Goal: Answer question/provide support: Share knowledge or assist other users

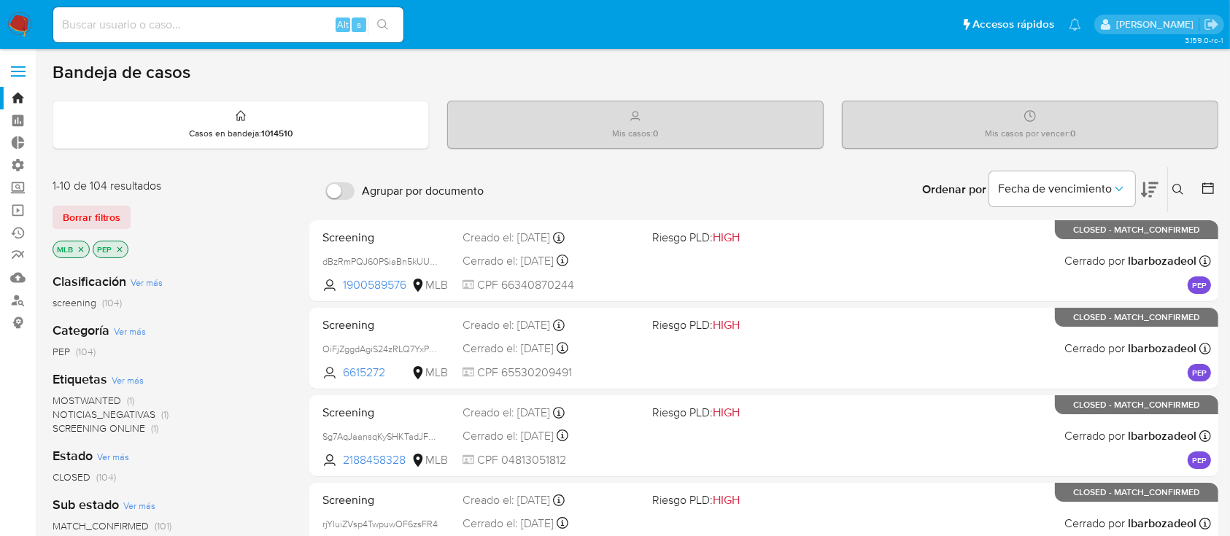
click at [138, 31] on input at bounding box center [228, 24] width 350 height 19
paste input "1313620645"
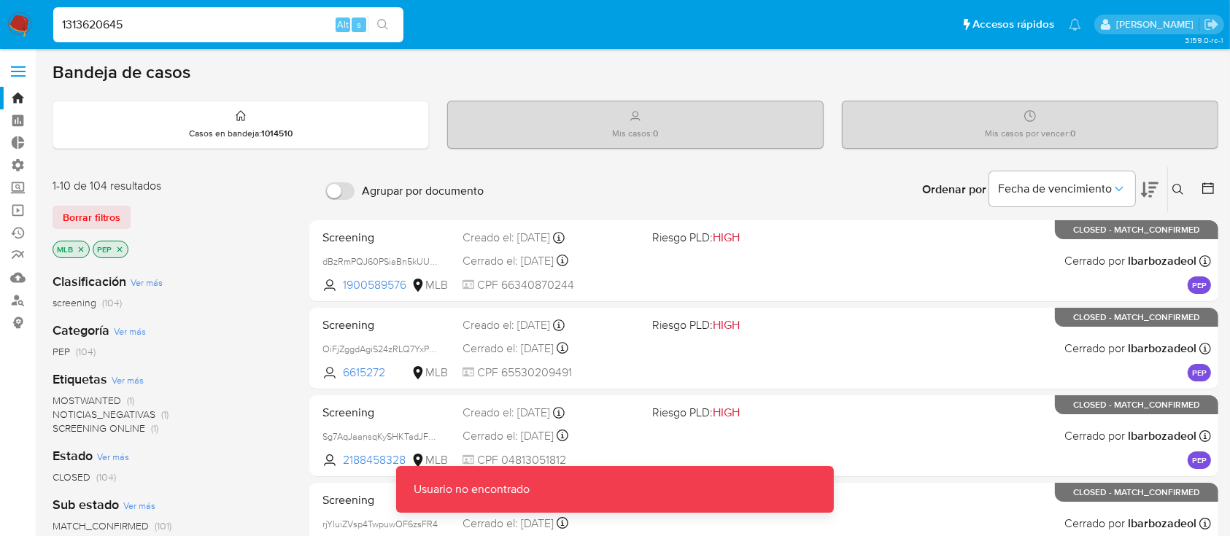
click at [149, 26] on input "1313620645" at bounding box center [228, 24] width 350 height 19
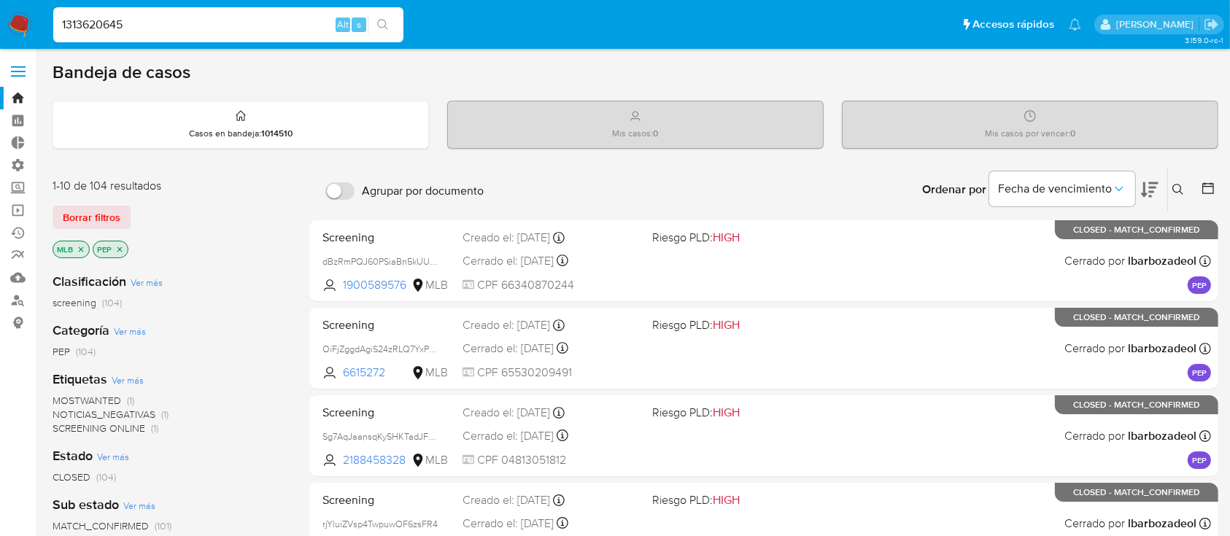
type input "1313620645"
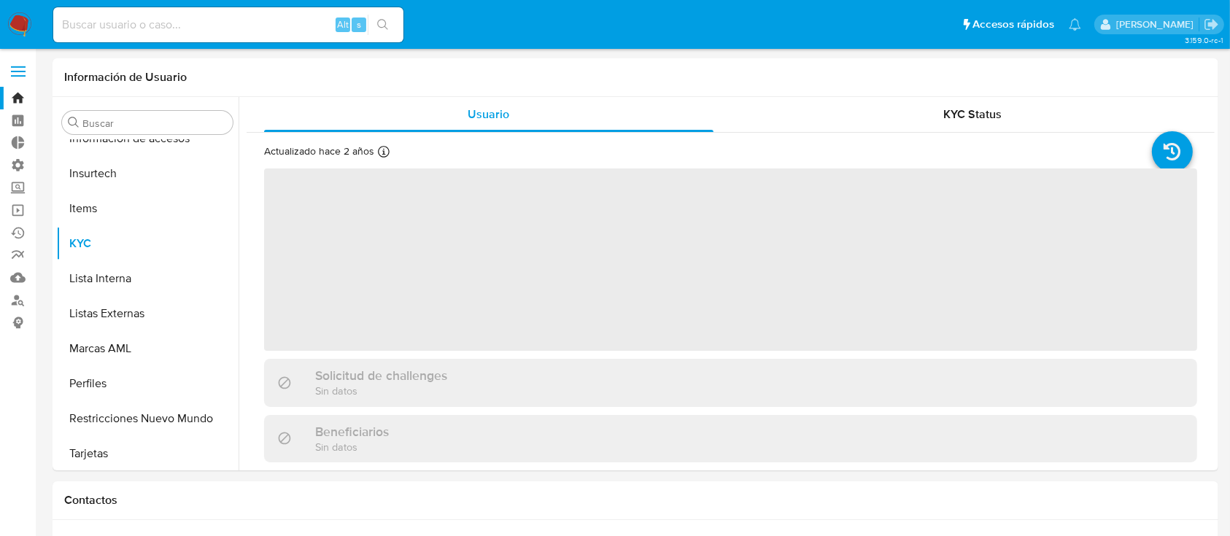
scroll to position [617, 0]
select select "10"
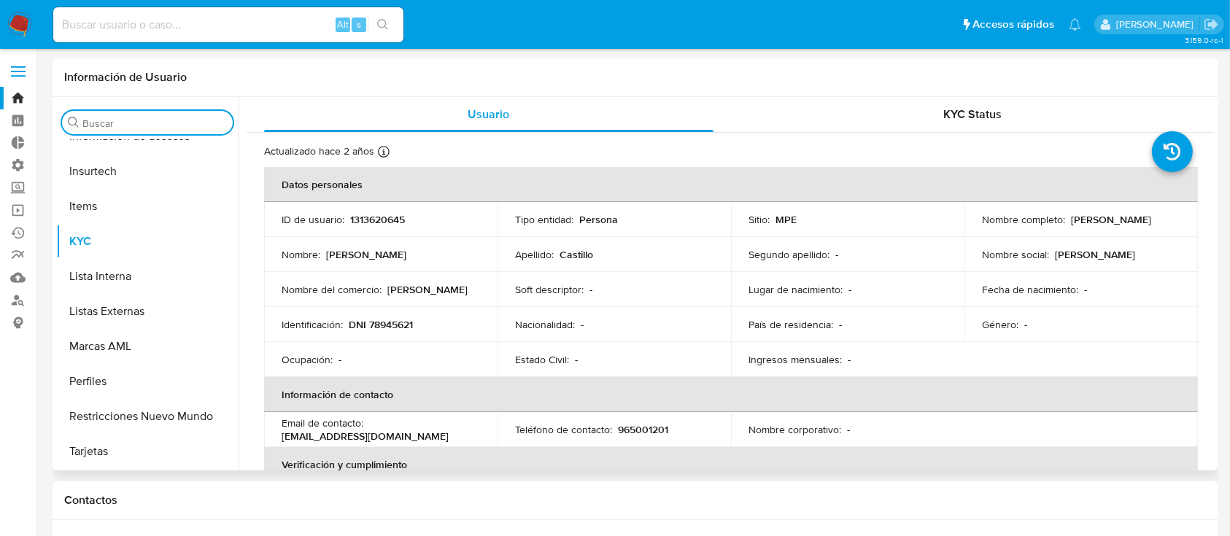
click at [111, 122] on input "Buscar" at bounding box center [154, 123] width 145 height 13
click at [104, 352] on button "Marcas AML" at bounding box center [141, 346] width 171 height 35
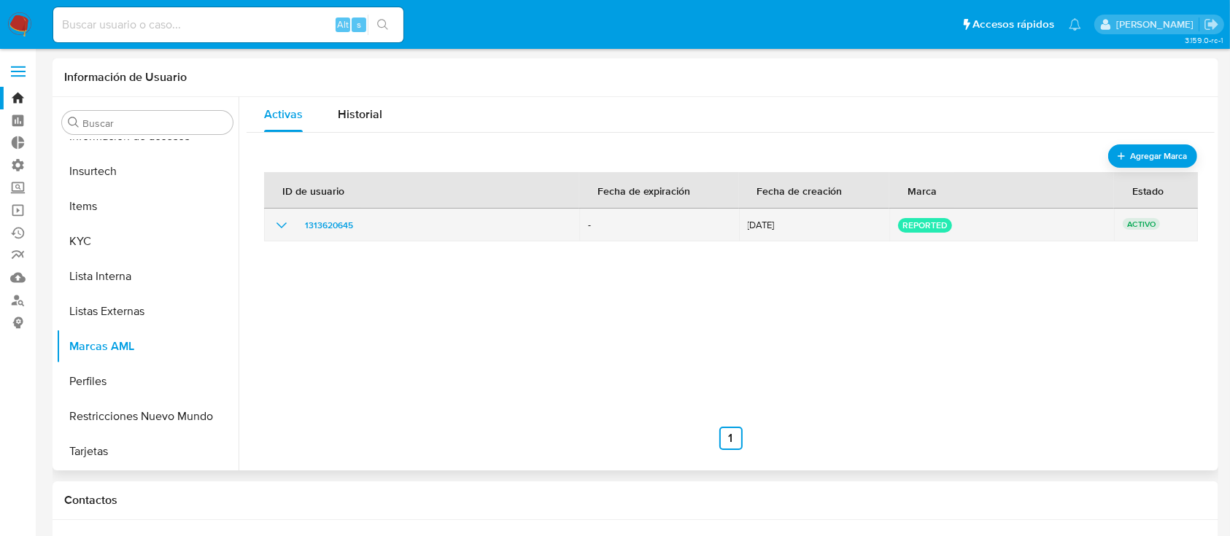
click at [298, 228] on div "1313620645" at bounding box center [422, 226] width 298 height 18
drag, startPoint x: 274, startPoint y: 219, endPoint x: 280, endPoint y: 227, distance: 9.9
click at [274, 220] on icon "show_hidden_detail_by_id_1313620645" at bounding box center [282, 226] width 18 height 18
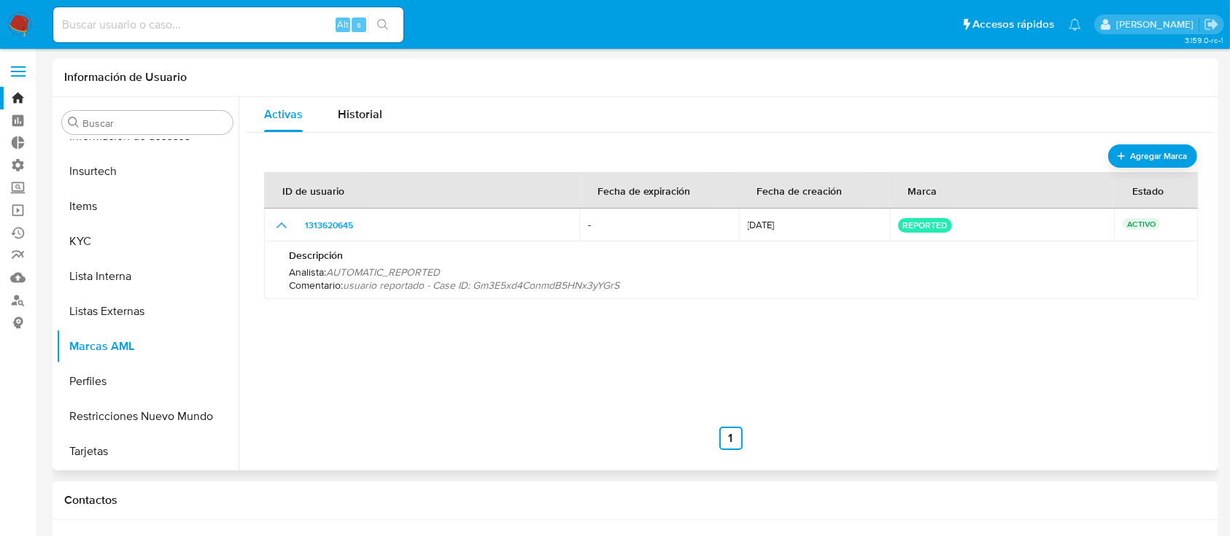
click at [469, 285] on span "usuario reportado - Case ID: Gm3E5xd4ConmdB5HNx3yYGrS" at bounding box center [481, 285] width 277 height 15
click at [493, 287] on span "usuario reportado - Case ID: Gm3E5xd4ConmdB5HNx3yYGrS" at bounding box center [481, 285] width 277 height 15
drag, startPoint x: 150, startPoint y: 28, endPoint x: 199, endPoint y: 40, distance: 49.7
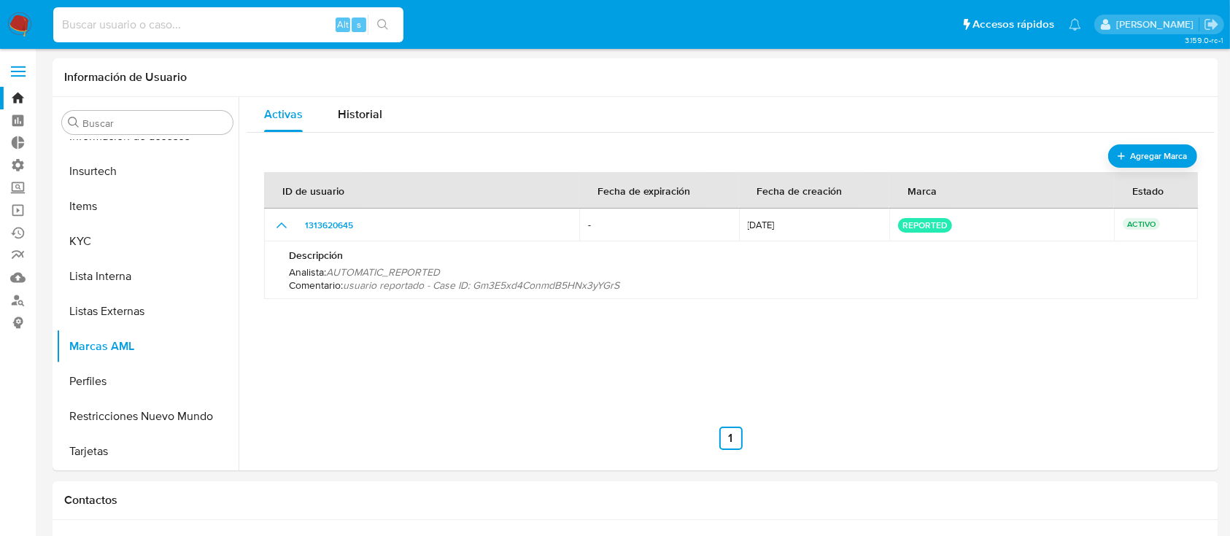
click at [150, 28] on input at bounding box center [228, 24] width 350 height 19
paste input "Gm3E5xd4ConmdB5HNx3yYGrS"
type input "Gm3E5xd4ConmdB5HNx3yYGrS"
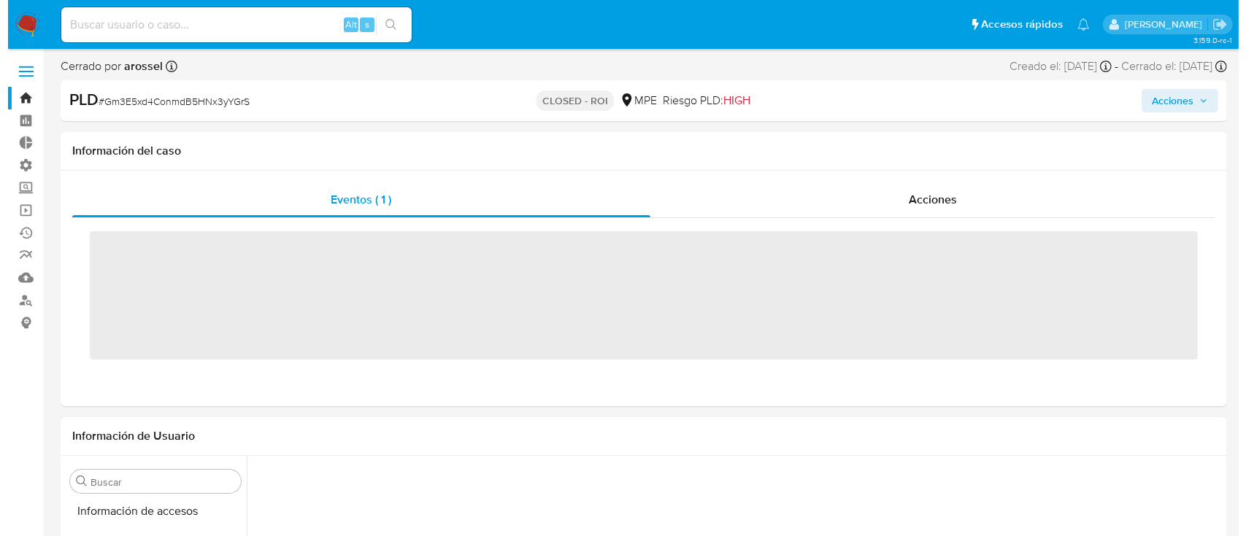
scroll to position [617, 0]
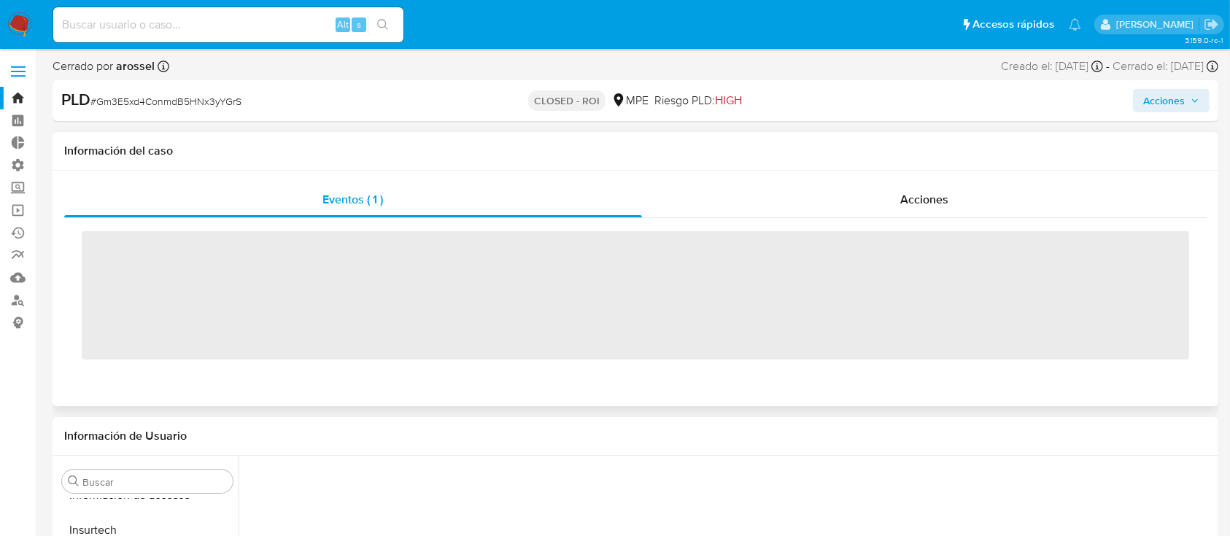
drag, startPoint x: 1219, startPoint y: 377, endPoint x: 1212, endPoint y: 382, distance: 8.8
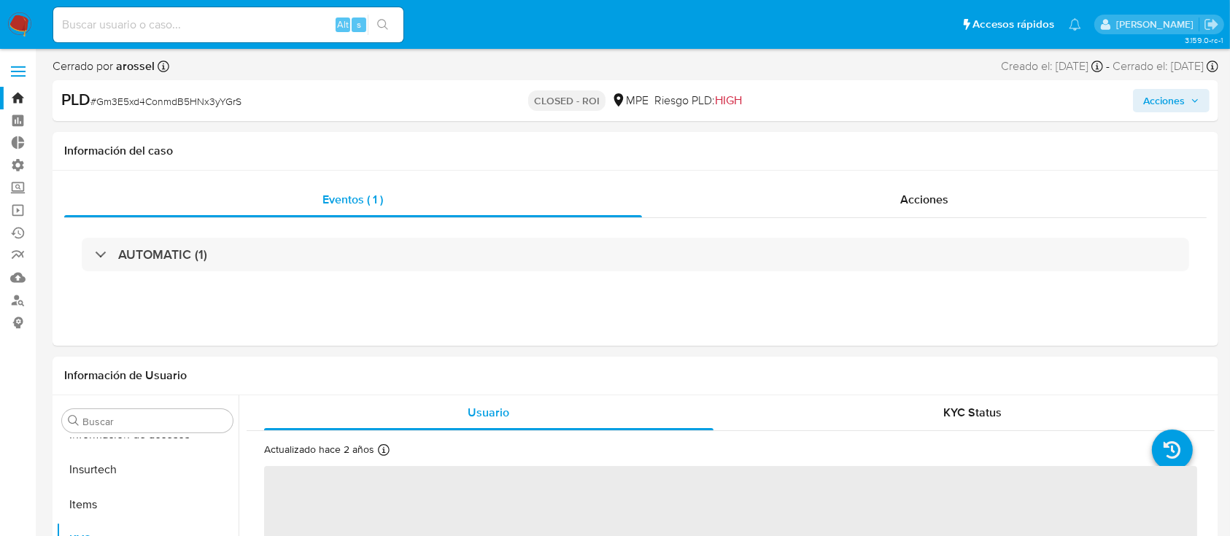
select select "10"
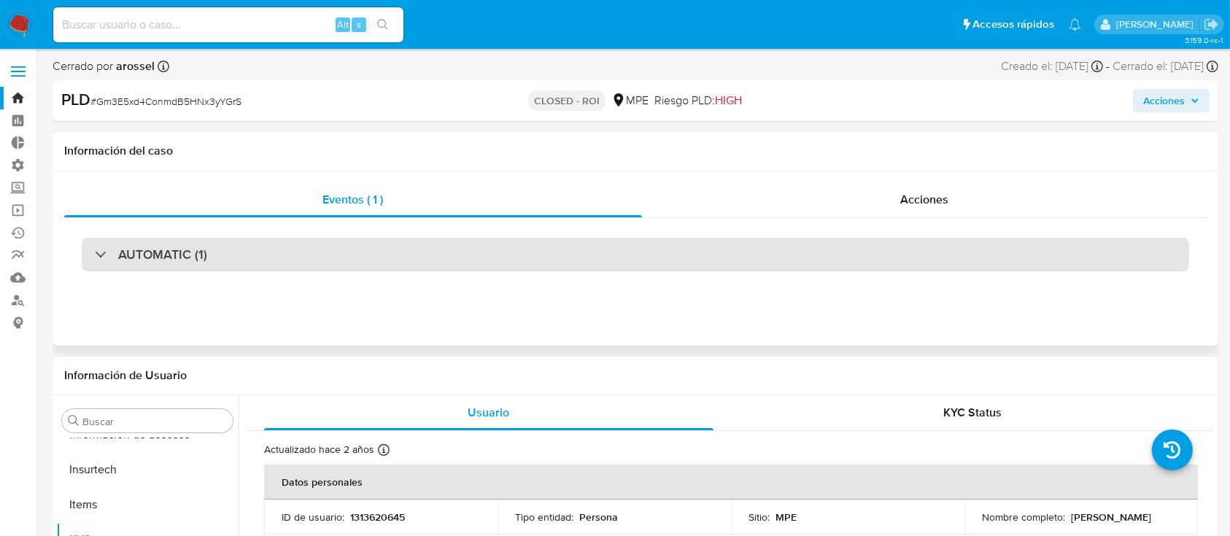
click at [107, 247] on div "AUTOMATIC (1)" at bounding box center [151, 255] width 112 height 16
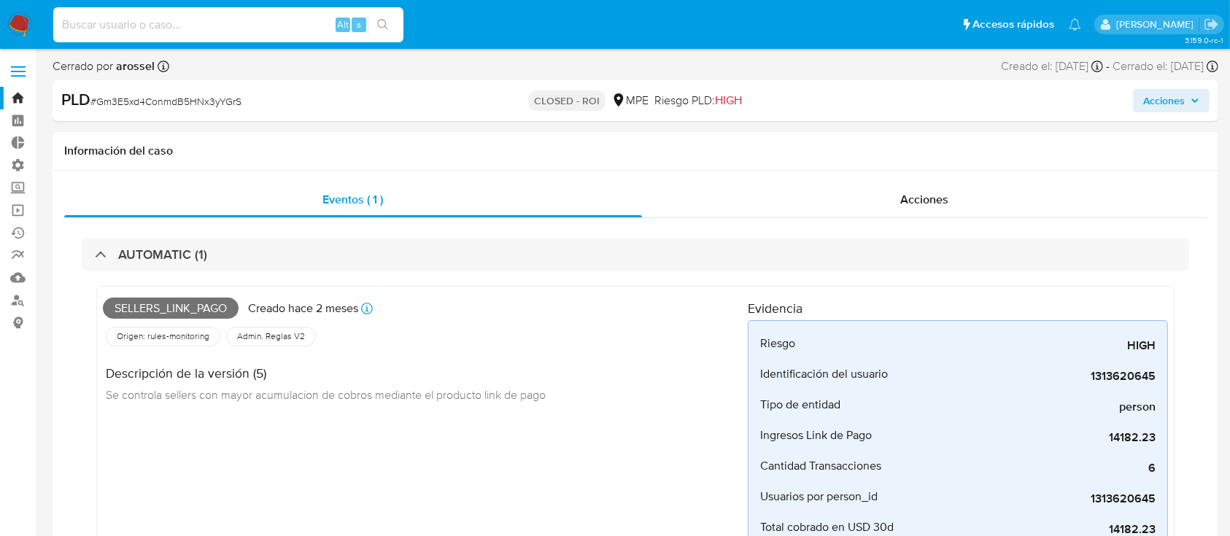
click at [139, 23] on input at bounding box center [228, 24] width 350 height 19
paste input "599255688"
type input "599255688"
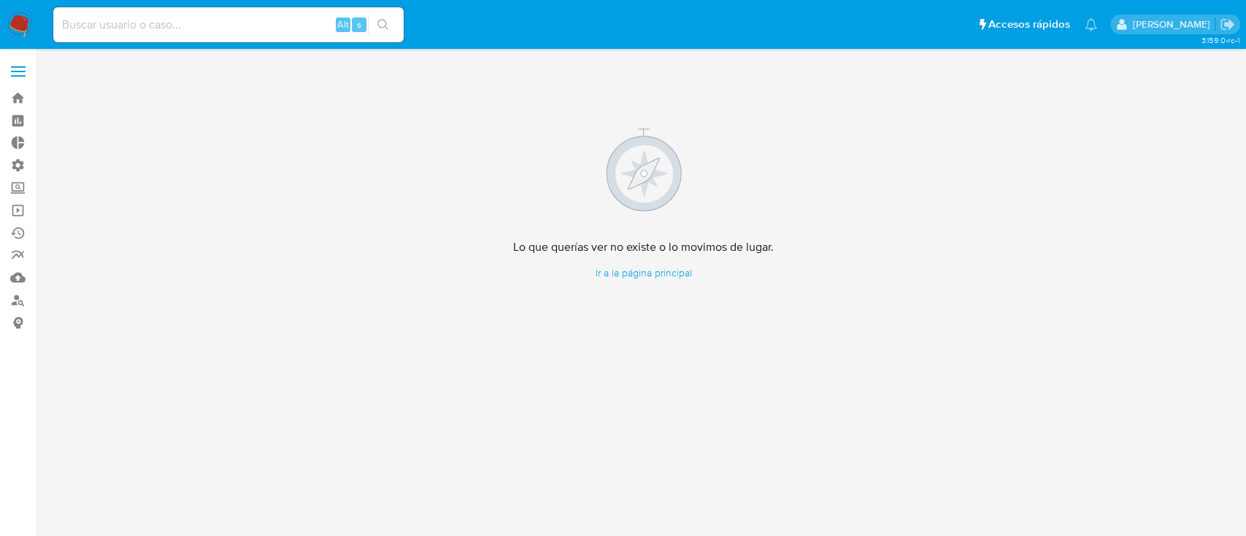
click at [190, 14] on div "Alt s" at bounding box center [228, 24] width 350 height 35
click at [196, 32] on input at bounding box center [228, 24] width 350 height 19
paste input "599255688"
type input "599255688"
click at [228, 31] on input "599255688" at bounding box center [228, 24] width 350 height 19
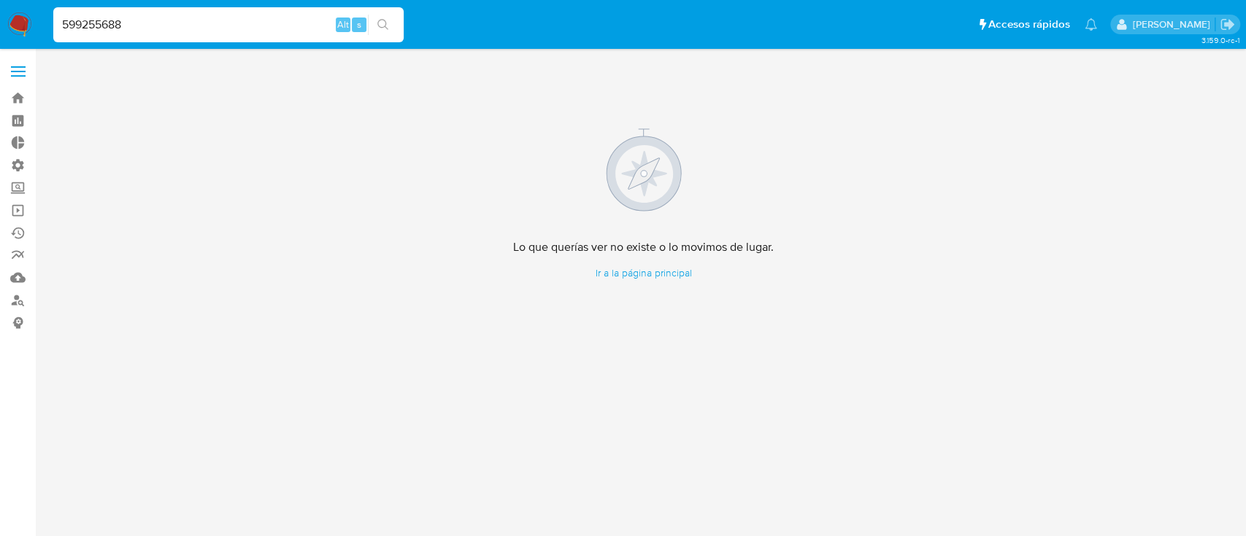
click at [228, 31] on input "599255688" at bounding box center [228, 24] width 350 height 19
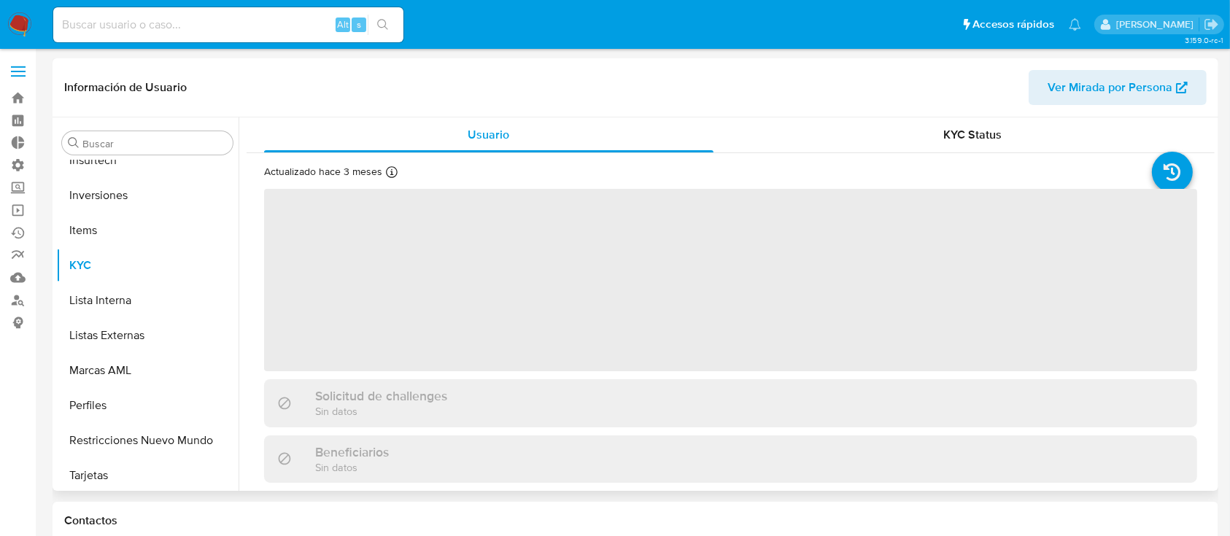
scroll to position [687, 0]
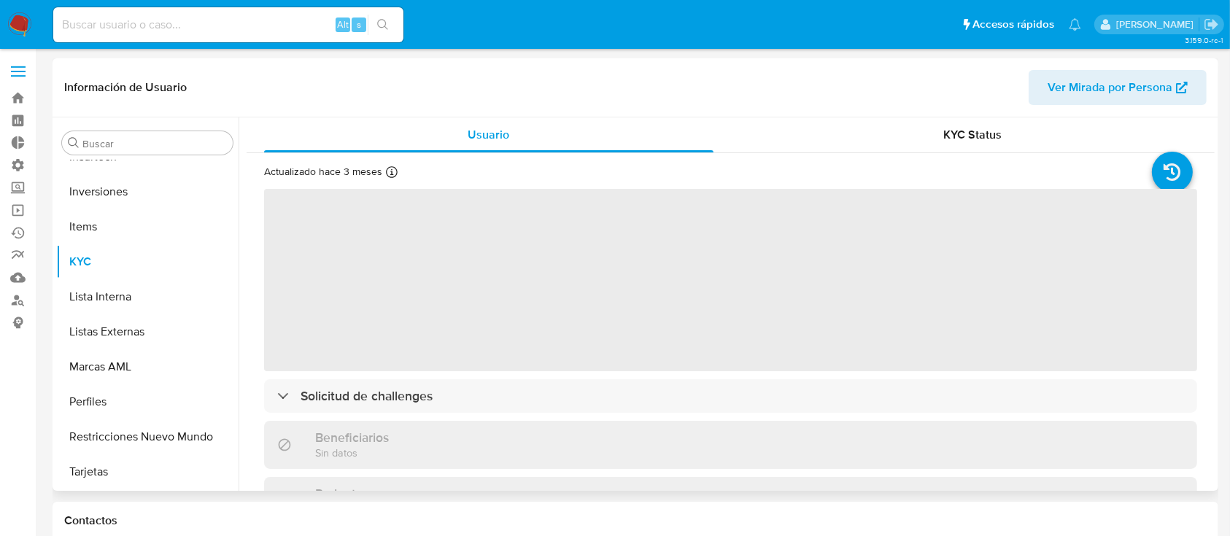
select select "10"
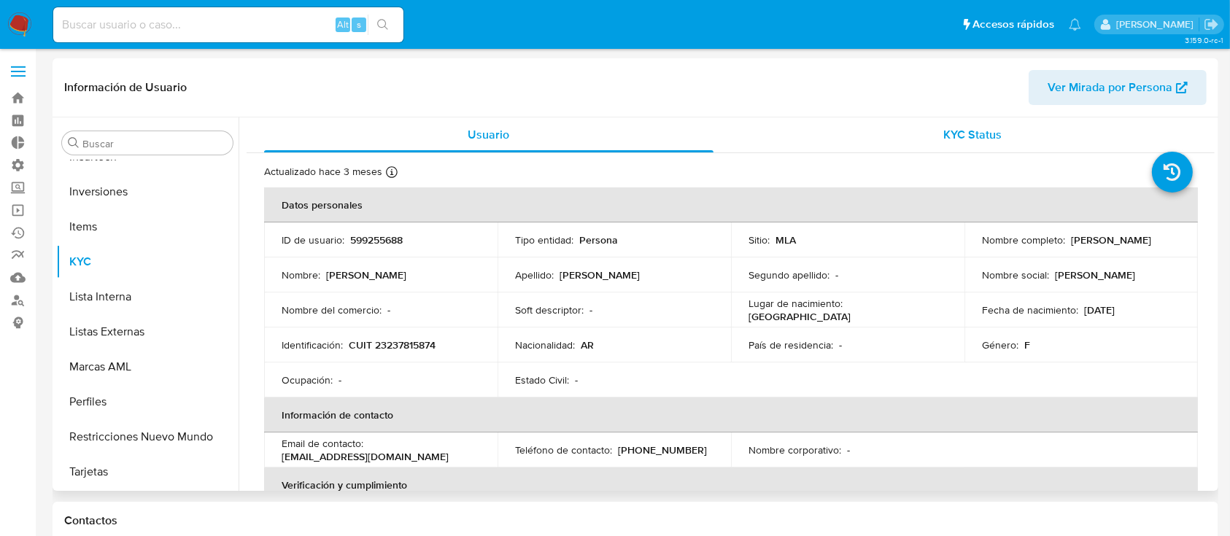
click at [959, 139] on span "KYC Status" at bounding box center [973, 134] width 58 height 17
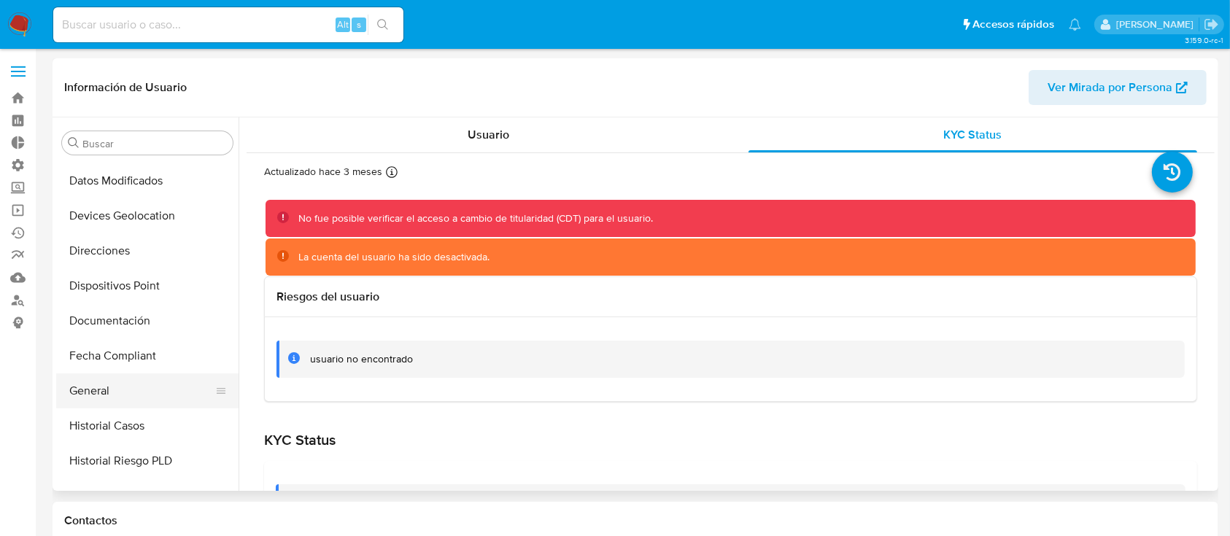
scroll to position [245, 0]
click at [116, 393] on button "General" at bounding box center [141, 388] width 171 height 35
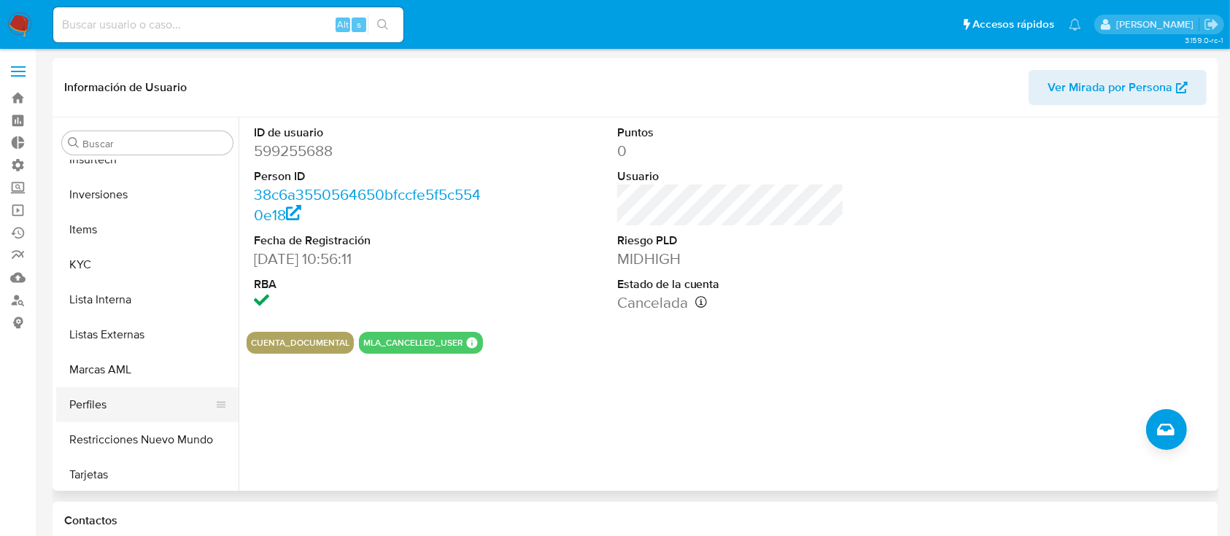
scroll to position [687, 0]
click at [131, 398] on button "Perfiles" at bounding box center [141, 402] width 171 height 35
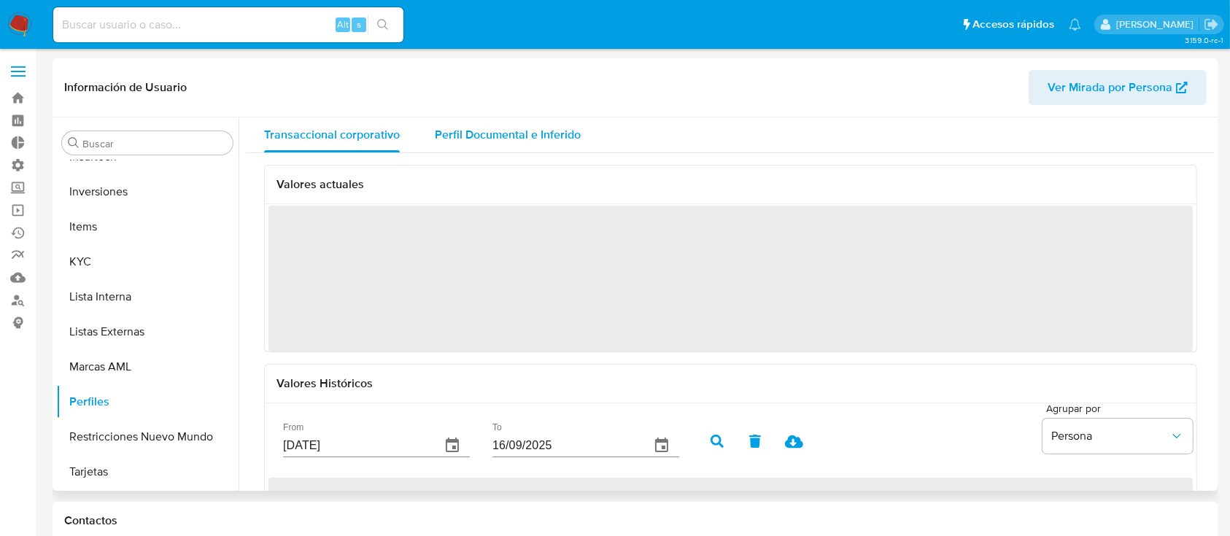
click at [542, 137] on span "Perfil Documental e Inferido" at bounding box center [508, 134] width 146 height 17
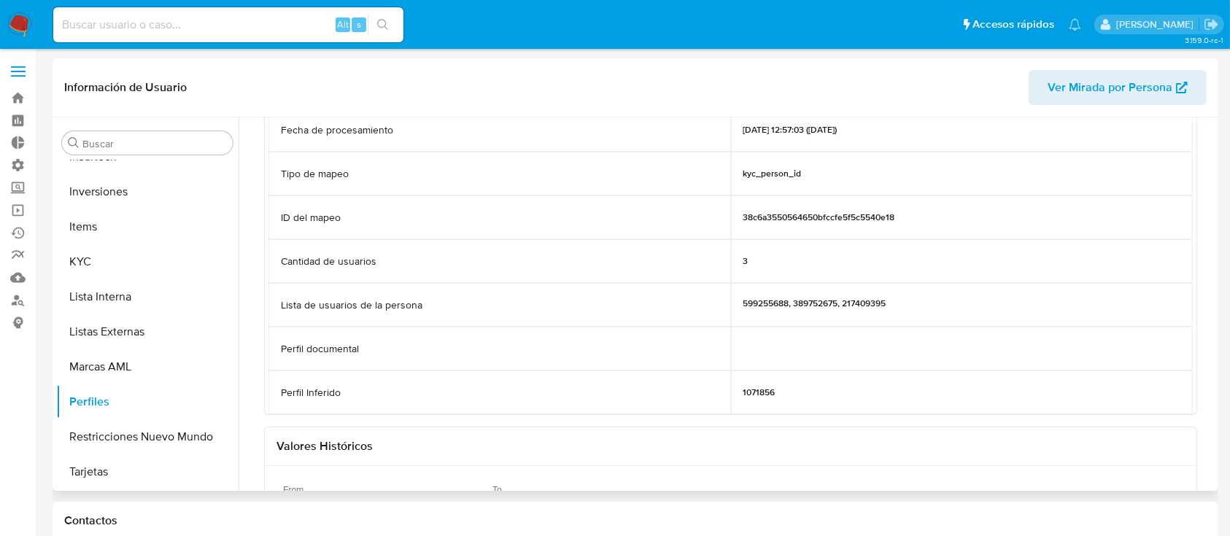
scroll to position [97, 0]
click at [111, 265] on button "KYC" at bounding box center [141, 261] width 171 height 35
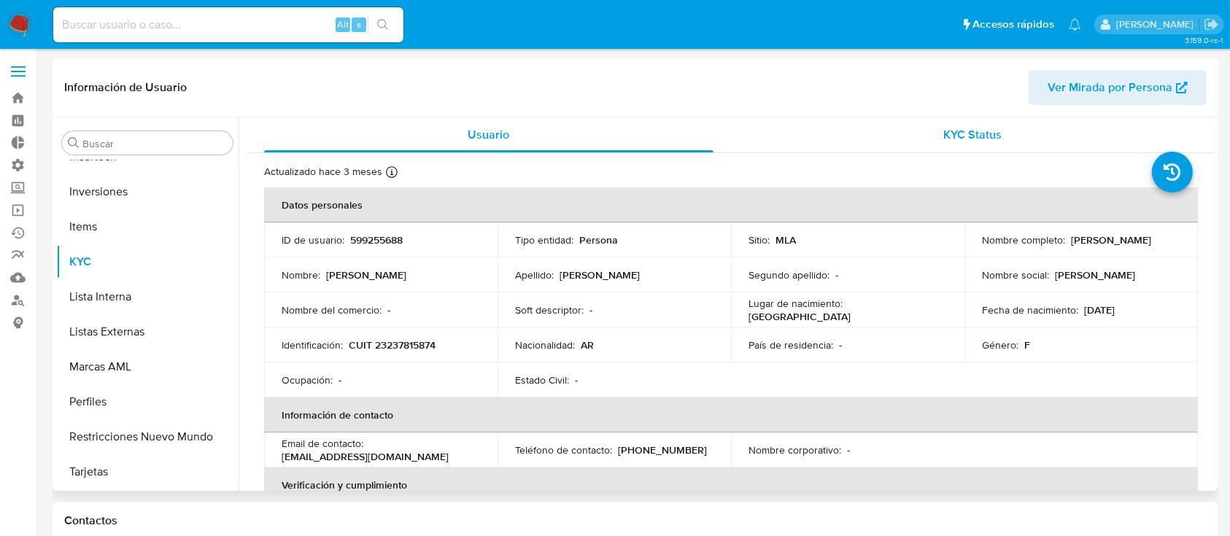
click at [958, 131] on span "KYC Status" at bounding box center [973, 134] width 58 height 17
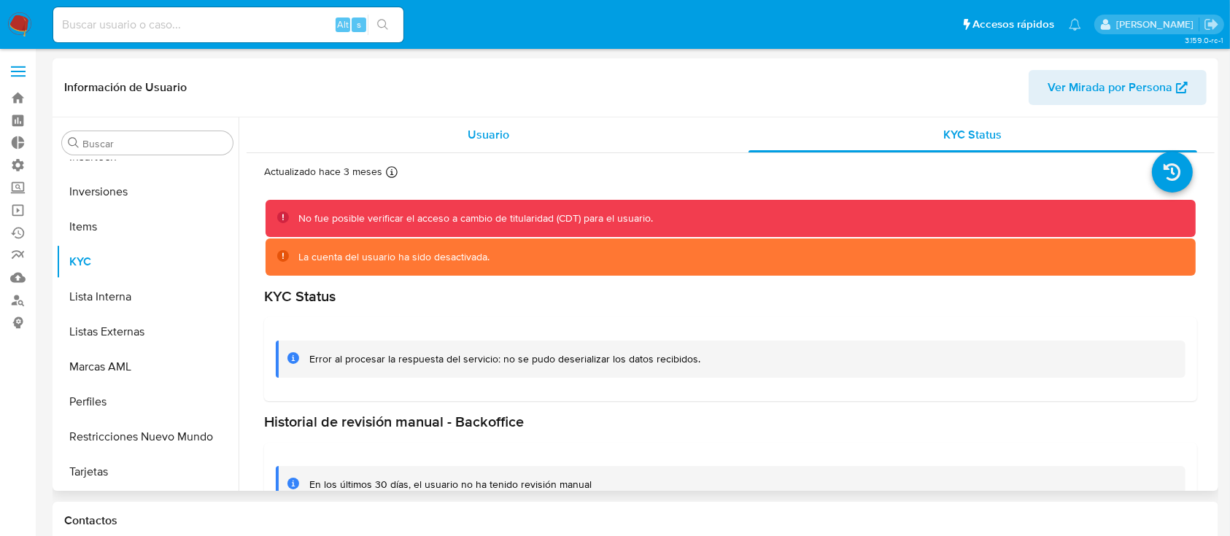
click at [503, 120] on div "Usuario" at bounding box center [489, 135] width 450 height 35
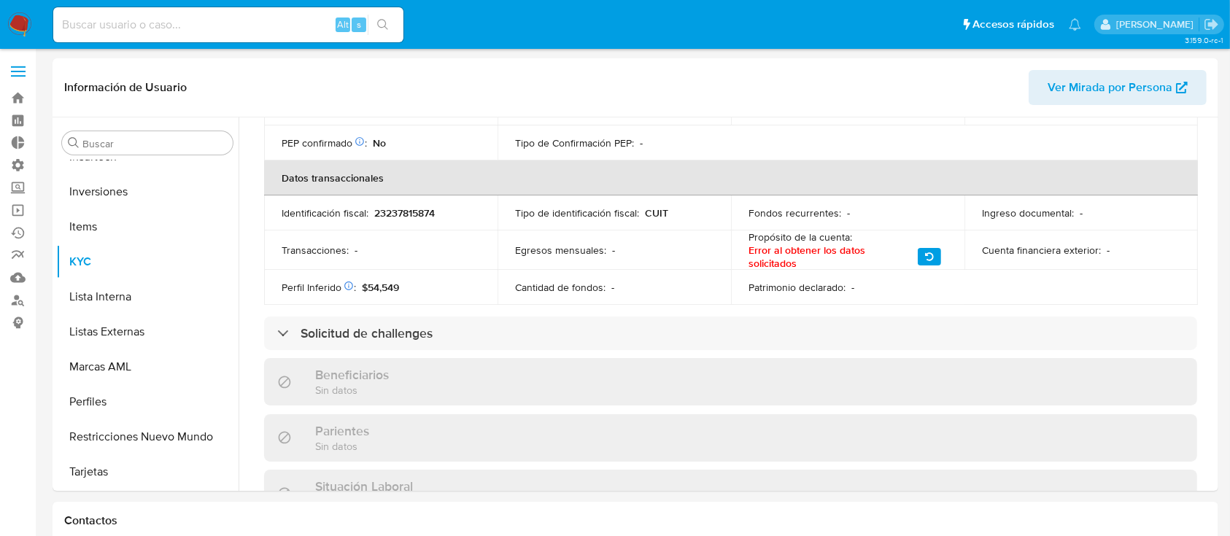
scroll to position [414, 0]
click at [134, 143] on input "Buscar" at bounding box center [154, 143] width 145 height 13
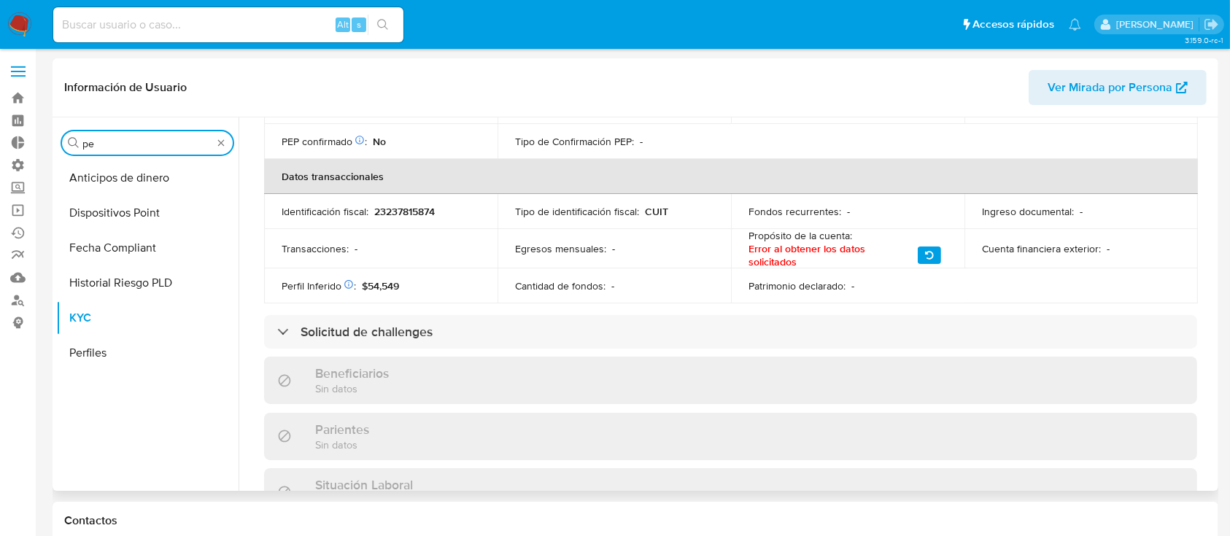
scroll to position [0, 0]
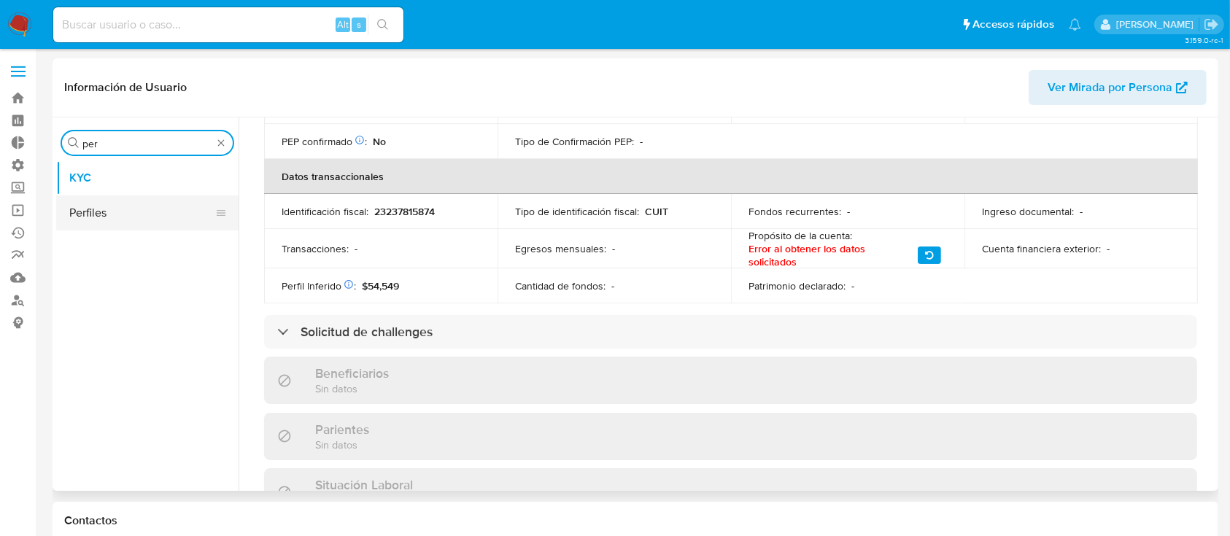
type input "per"
click at [152, 215] on button "Perfiles" at bounding box center [141, 213] width 171 height 35
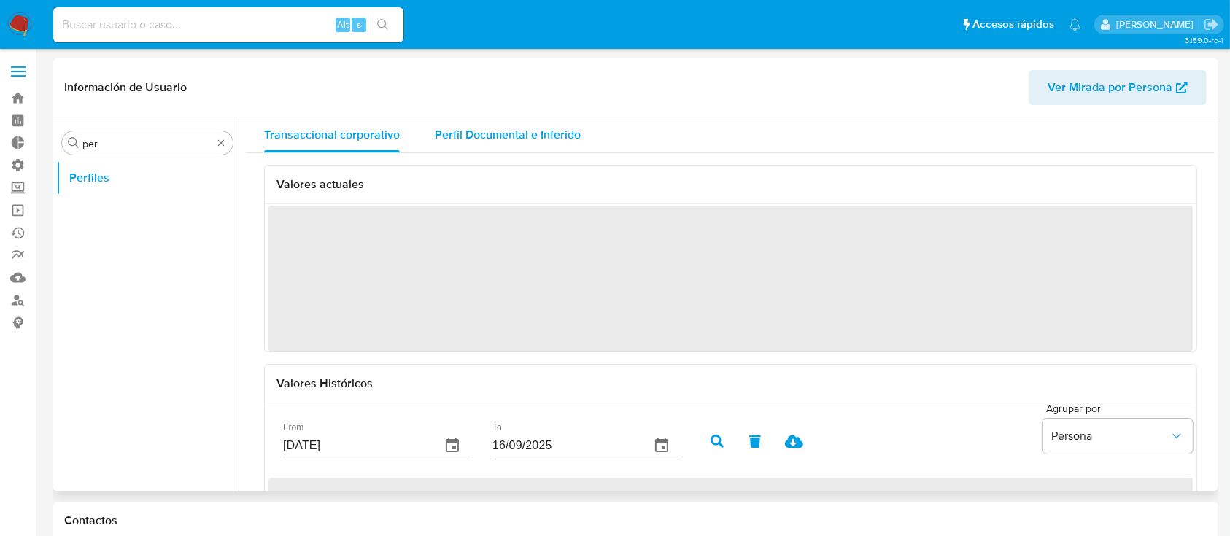
click at [537, 143] on span "Perfil Documental e Inferido" at bounding box center [508, 134] width 146 height 17
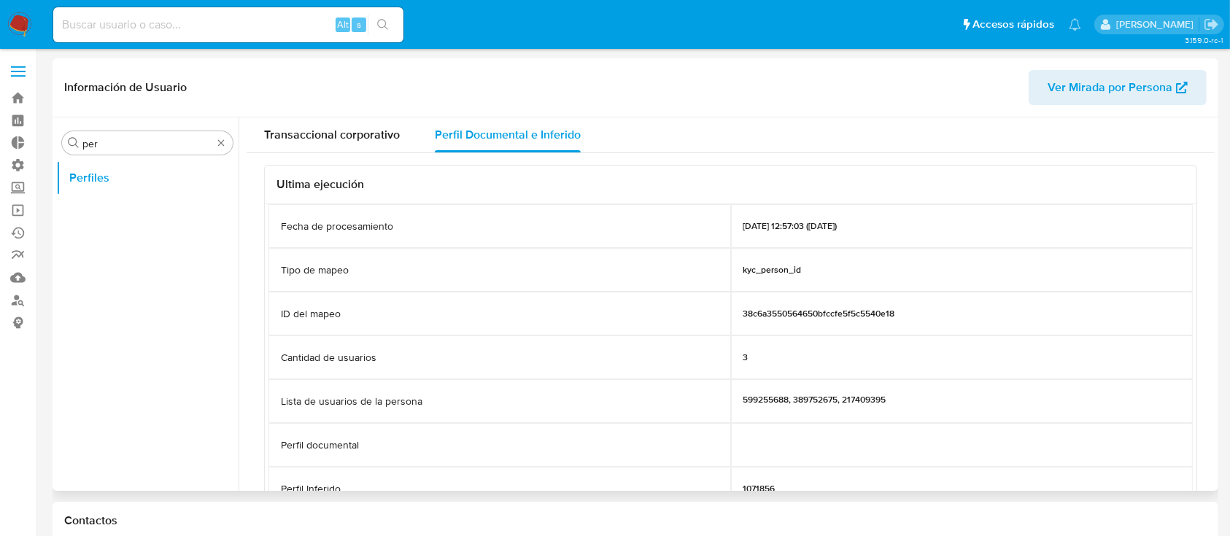
scroll to position [233, 0]
